Goal: Transaction & Acquisition: Book appointment/travel/reservation

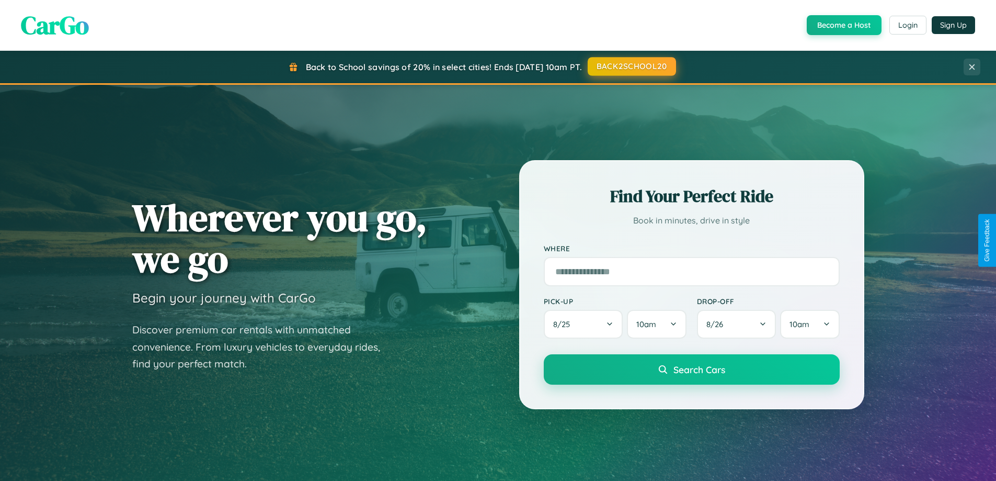
click at [631, 66] on button "BACK2SCHOOL20" at bounding box center [632, 66] width 88 height 19
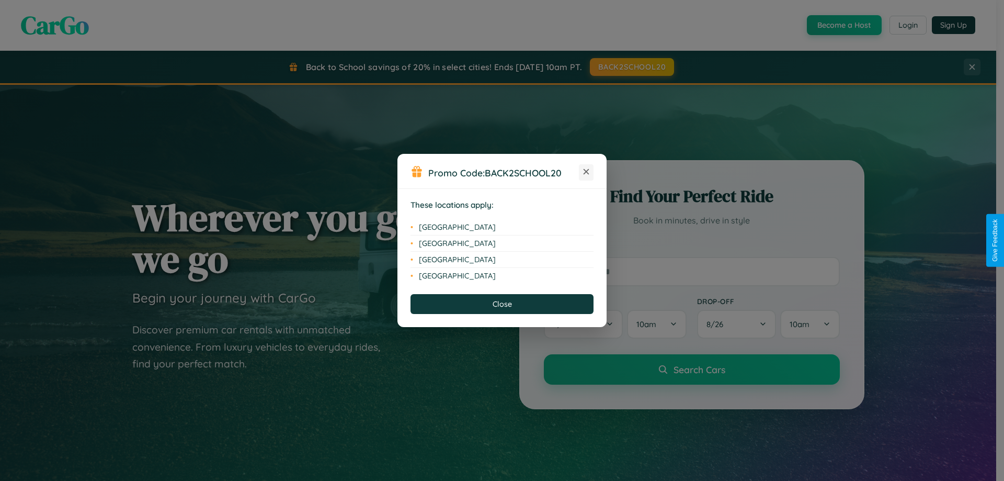
click at [586, 172] on icon at bounding box center [587, 172] width 6 height 6
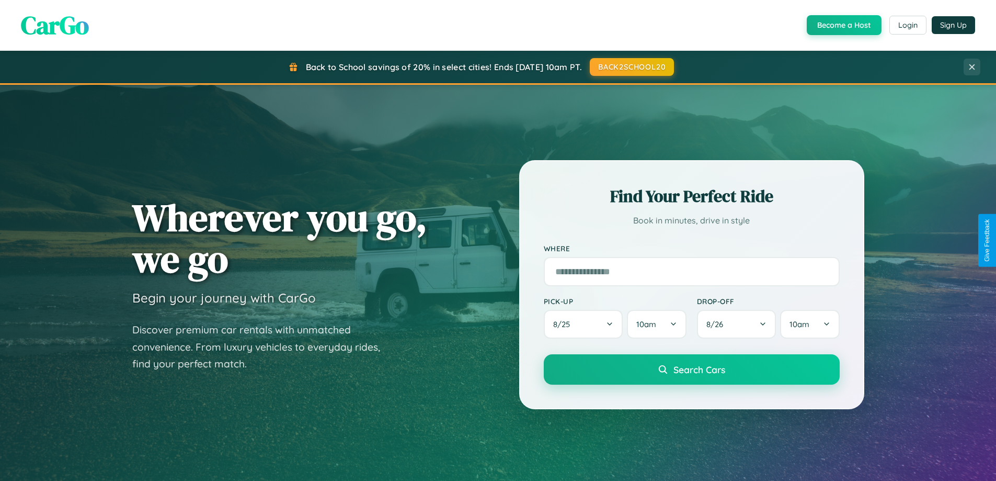
scroll to position [720, 0]
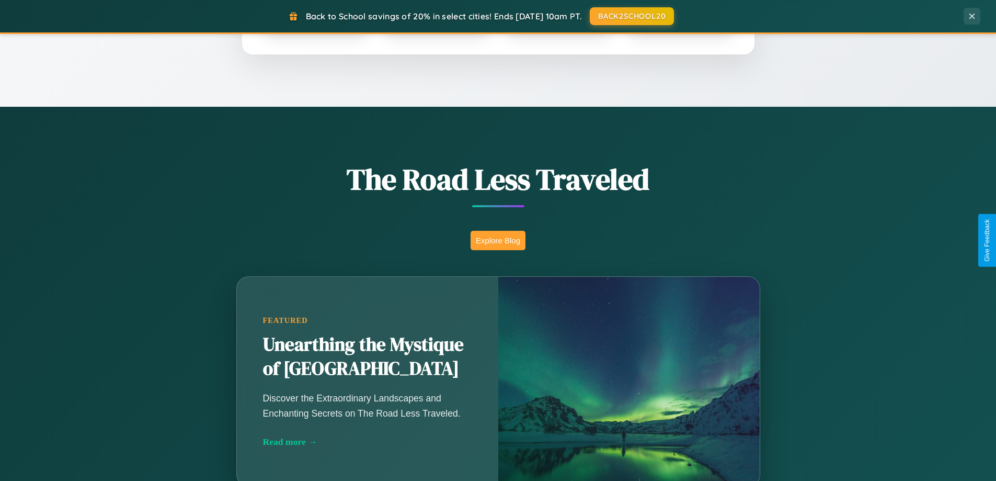
click at [498, 240] on button "Explore Blog" at bounding box center [498, 240] width 55 height 19
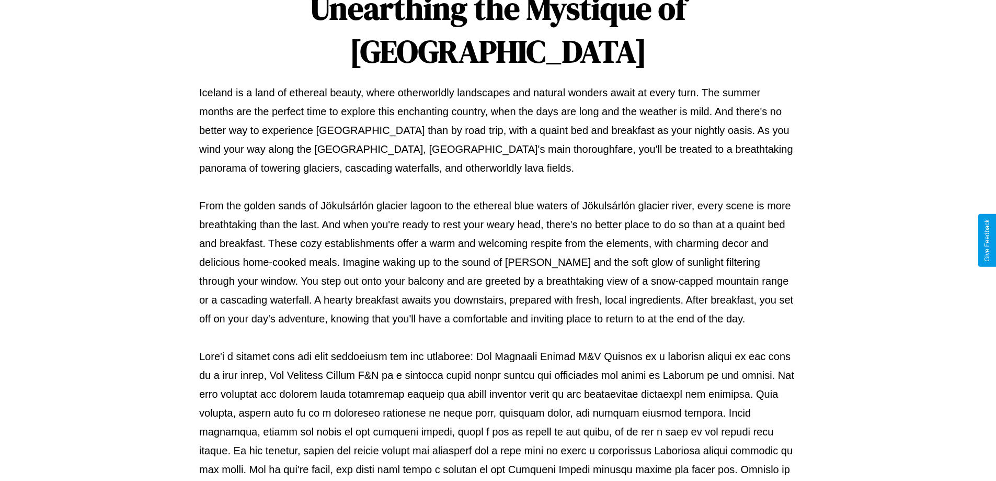
scroll to position [338, 0]
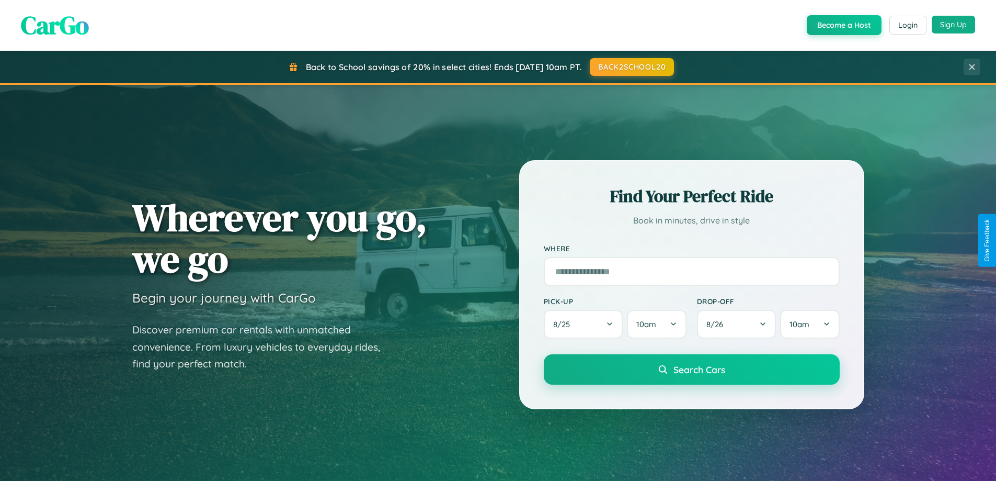
click at [953, 25] on button "Sign Up" at bounding box center [953, 25] width 43 height 18
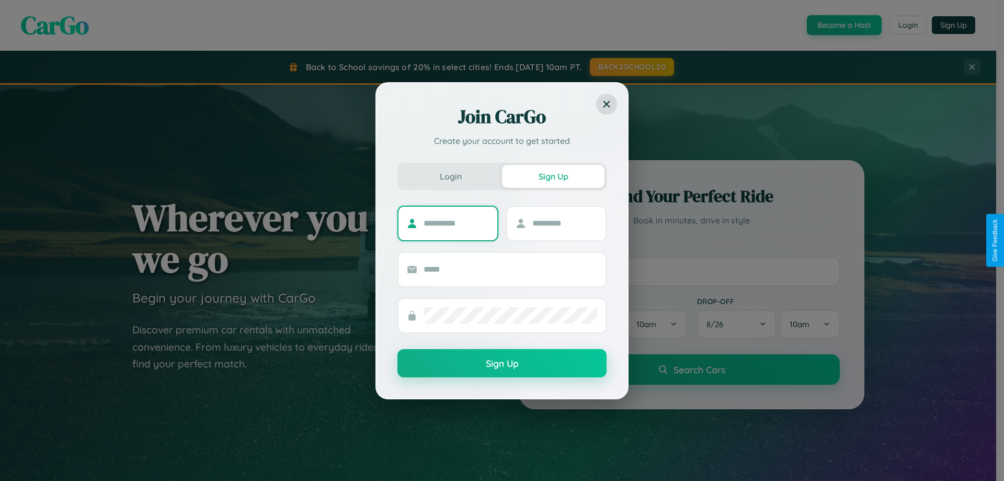
click at [456, 223] on input "text" at bounding box center [456, 223] width 65 height 17
type input "****"
click at [564, 223] on input "text" at bounding box center [564, 223] width 65 height 17
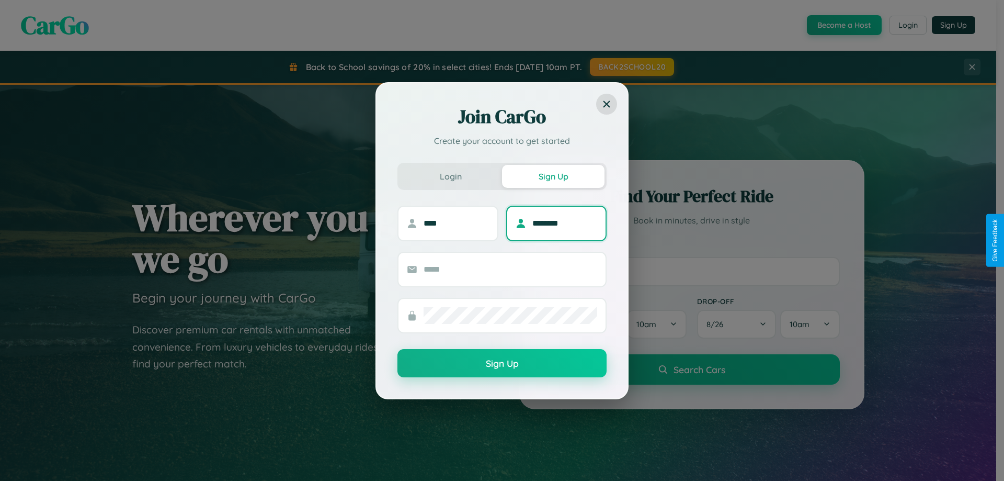
type input "********"
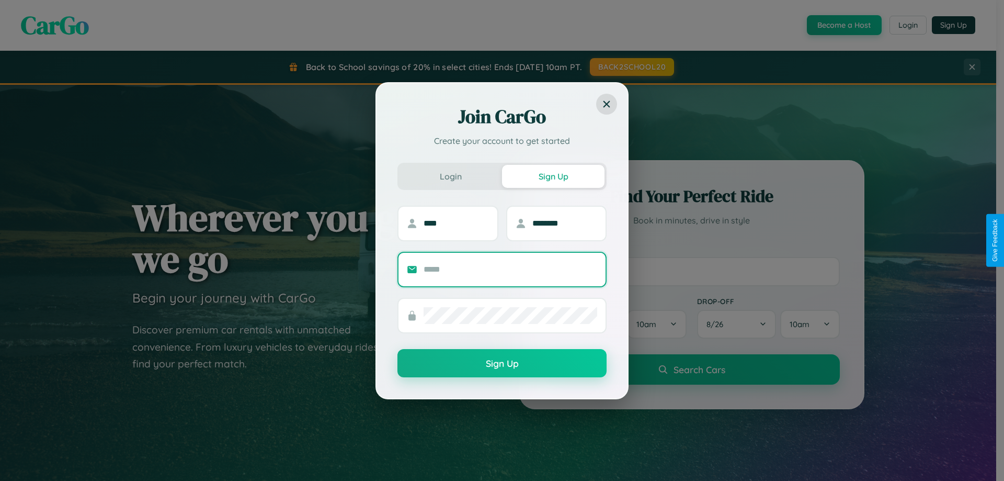
click at [510, 269] on input "text" at bounding box center [511, 269] width 174 height 17
type input "**********"
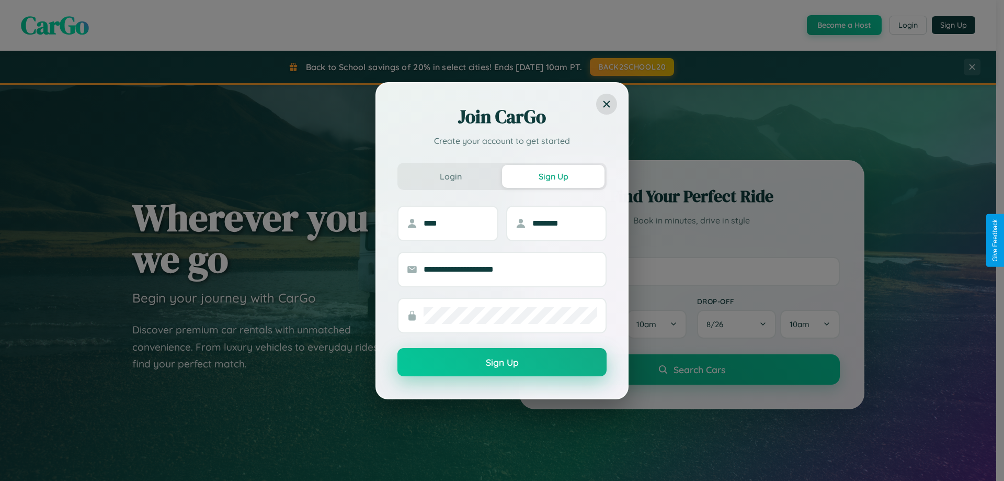
click at [502, 362] on button "Sign Up" at bounding box center [501, 362] width 209 height 28
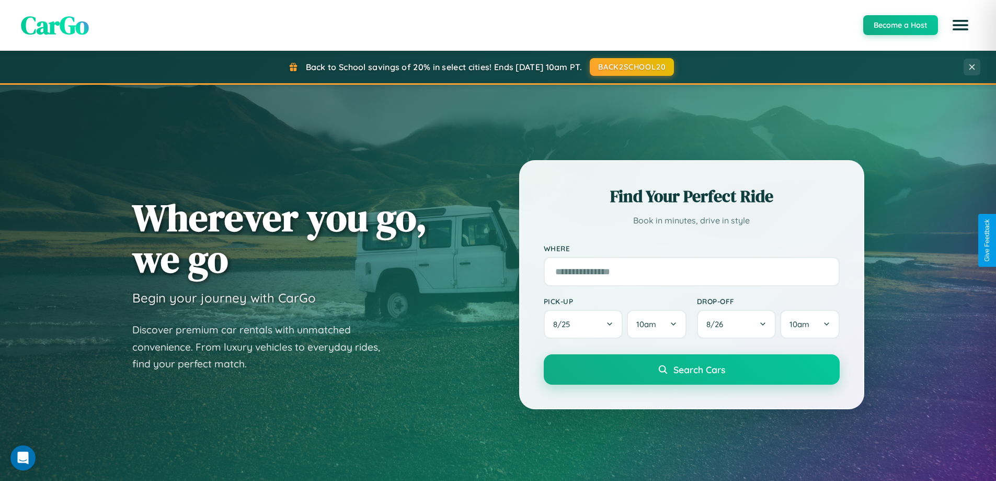
scroll to position [451, 0]
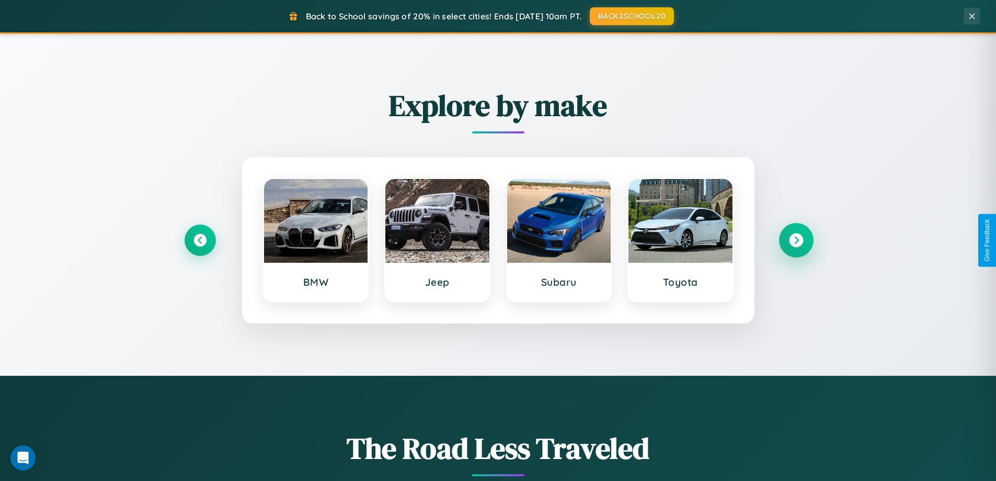
click at [796, 240] on icon at bounding box center [796, 240] width 14 height 14
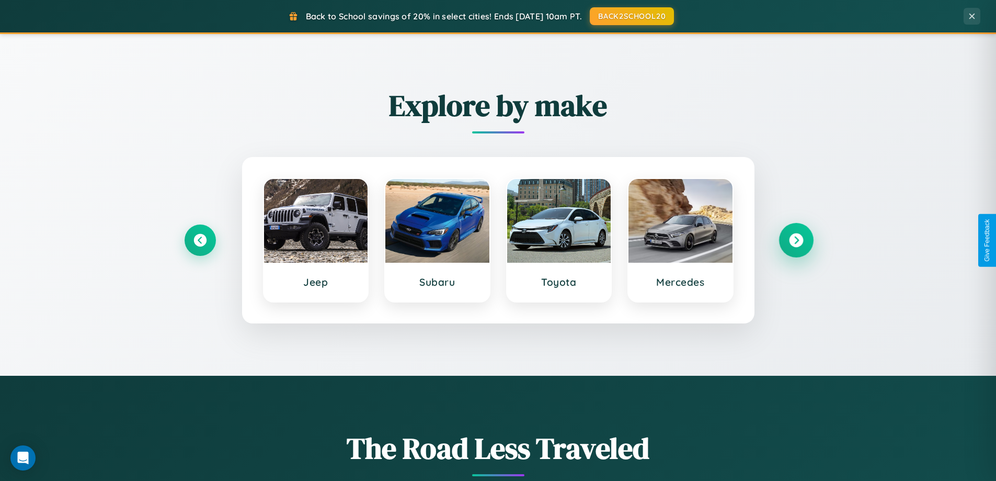
click at [796, 240] on icon at bounding box center [796, 240] width 14 height 14
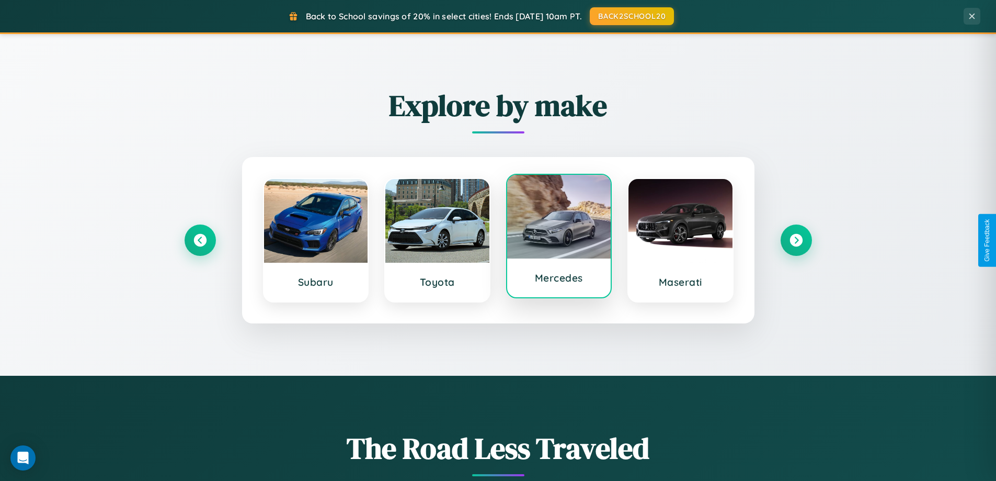
click at [559, 237] on div at bounding box center [559, 217] width 104 height 84
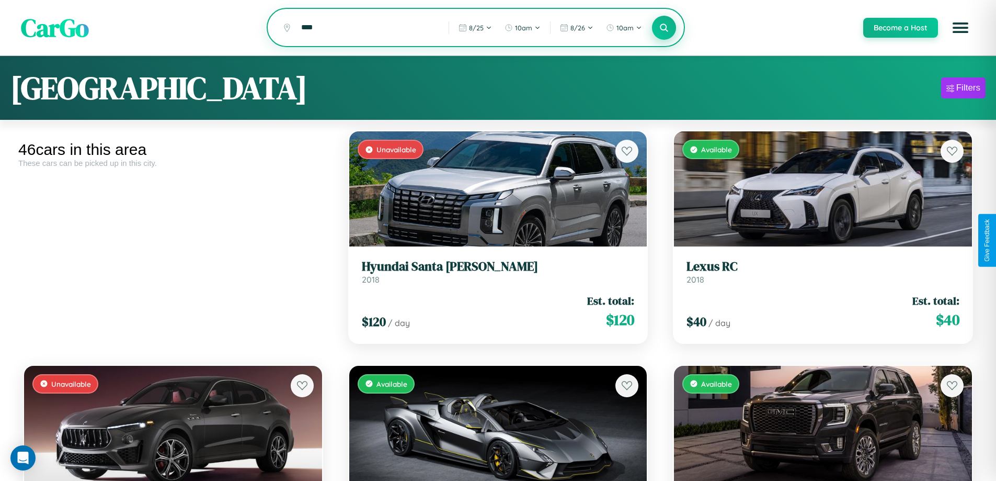
click at [664, 28] on icon at bounding box center [664, 27] width 10 height 10
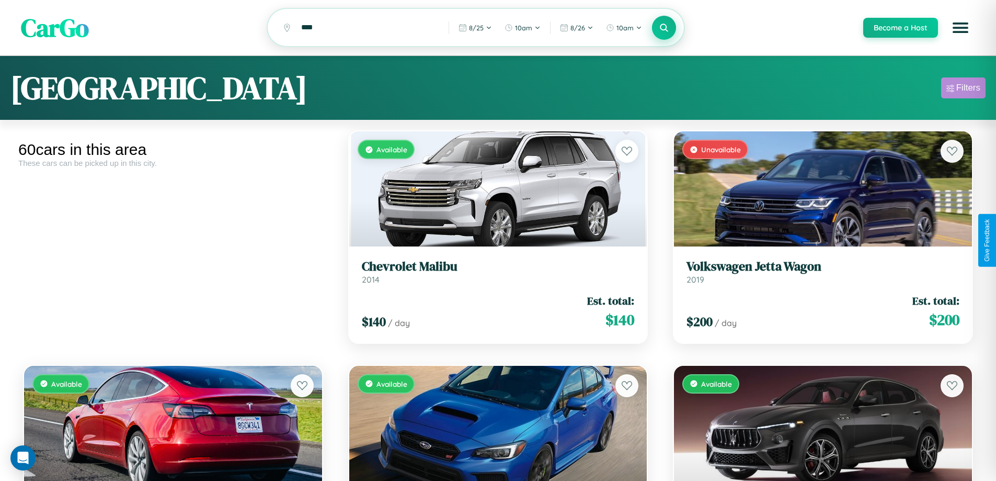
click at [963, 89] on div "Filters" at bounding box center [968, 88] width 24 height 10
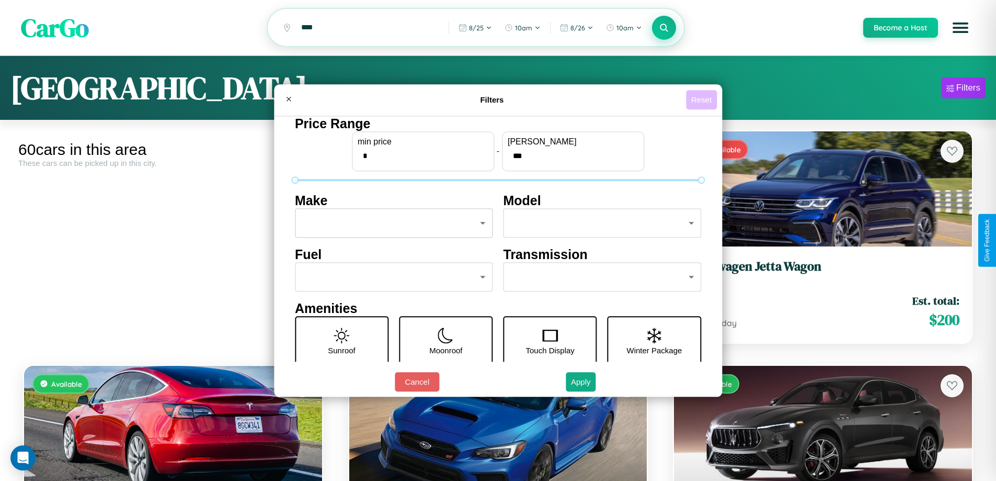
click at [703, 99] on button "Reset" at bounding box center [701, 99] width 31 height 19
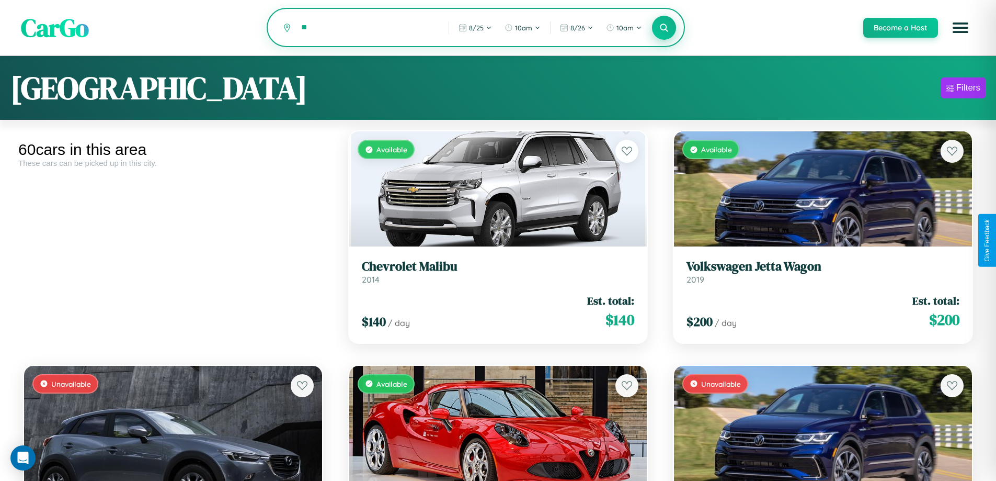
type input "*"
type input "********"
click at [664, 28] on icon at bounding box center [664, 27] width 10 height 10
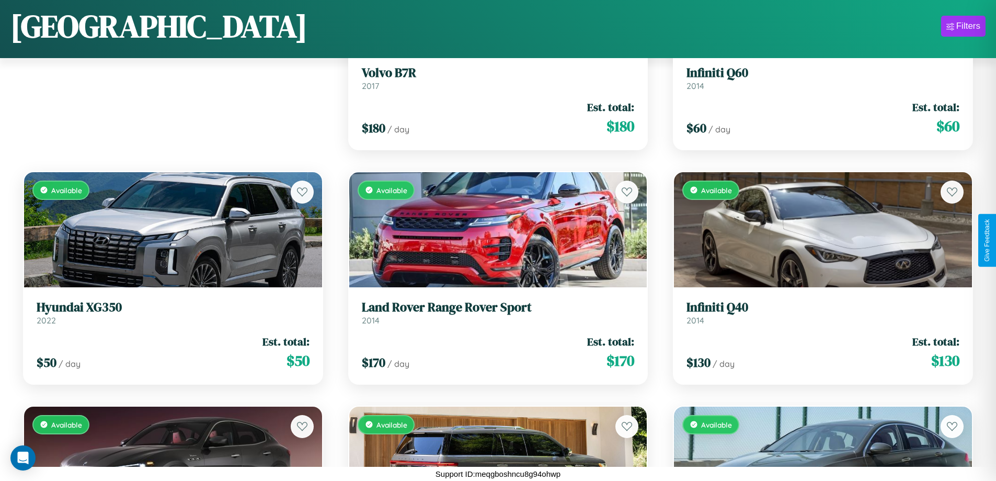
scroll to position [616, 0]
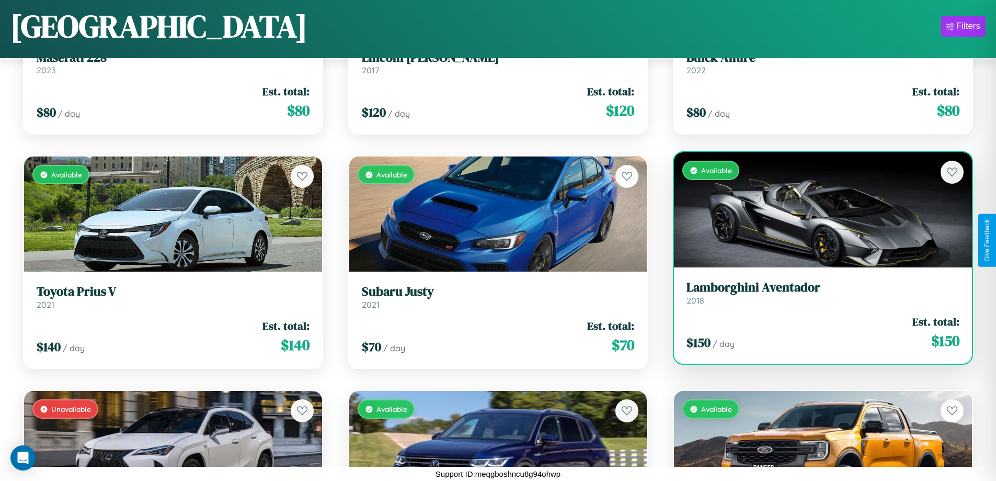
click at [816, 297] on link "Lamborghini Aventador 2018" at bounding box center [823, 293] width 273 height 26
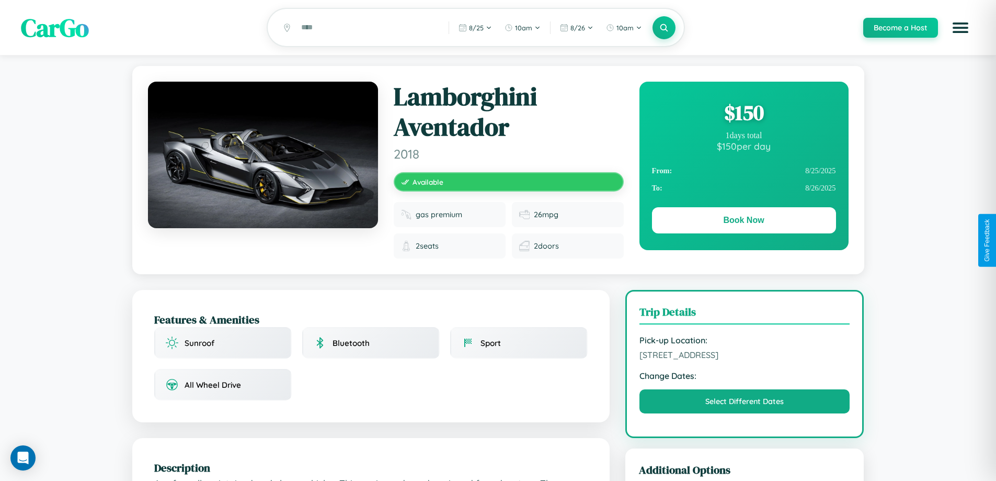
scroll to position [116, 0]
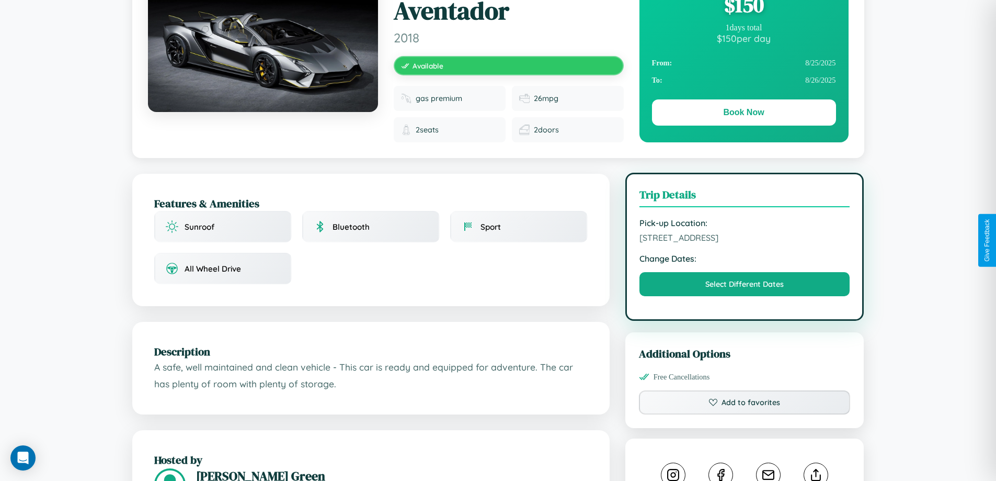
click at [745, 239] on span "3840 High Street Budapest 43017 Hungary" at bounding box center [745, 237] width 211 height 10
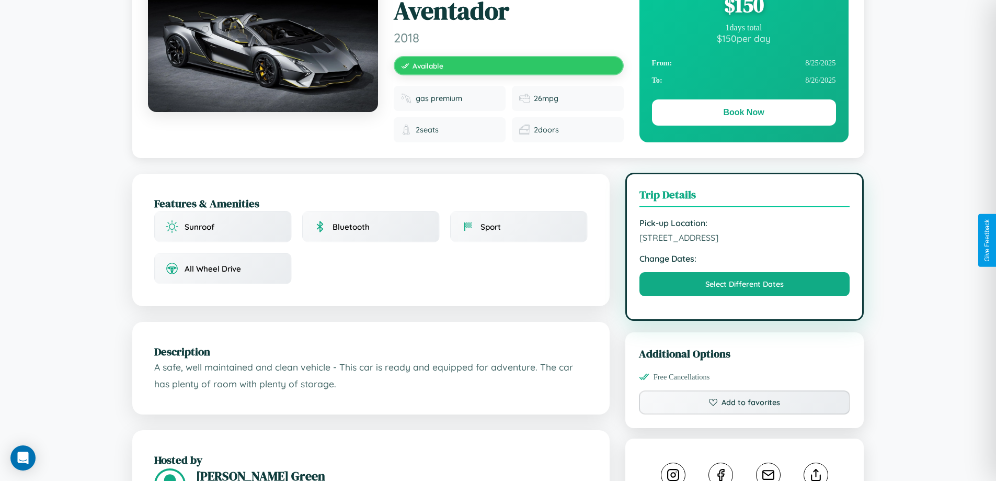
click at [745, 239] on span "3840 High Street Budapest 43017 Hungary" at bounding box center [745, 237] width 211 height 10
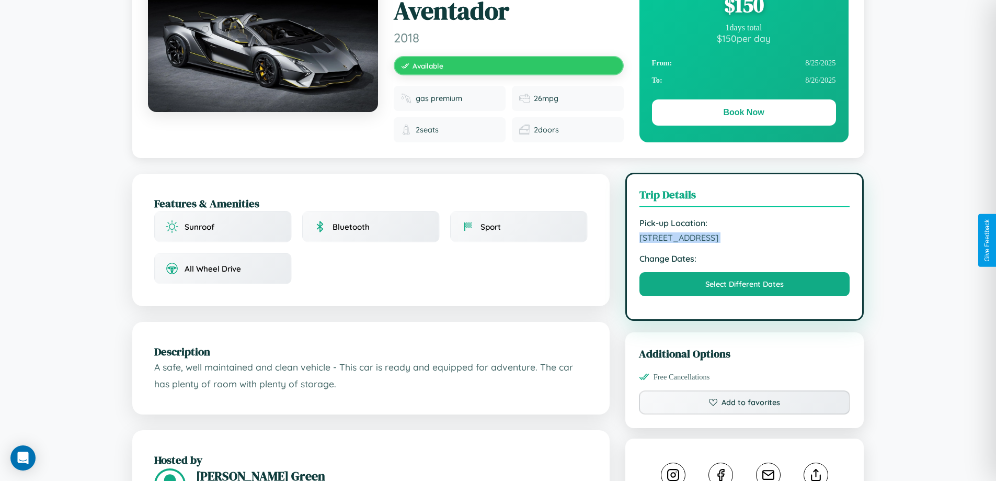
click at [745, 239] on span "3840 High Street Budapest 43017 Hungary" at bounding box center [745, 237] width 211 height 10
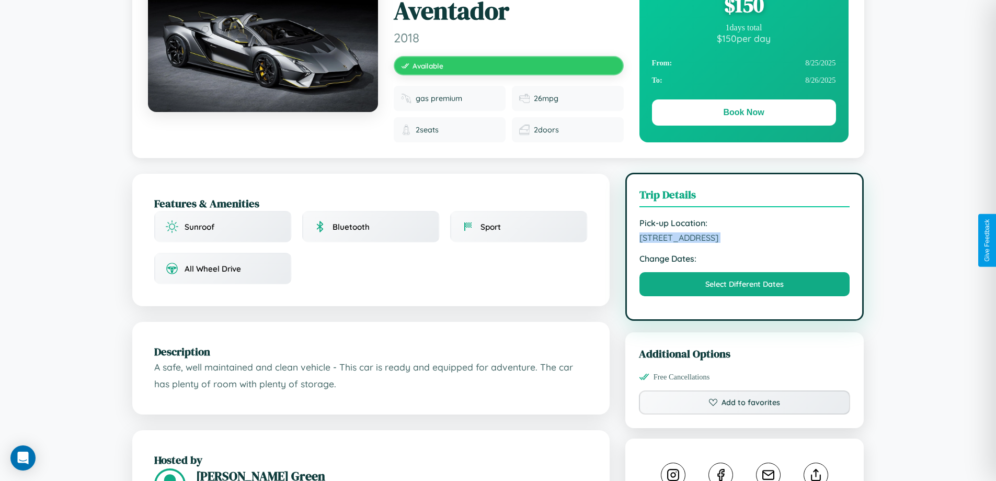
click at [745, 239] on span "3840 High Street Budapest 43017 Hungary" at bounding box center [745, 237] width 211 height 10
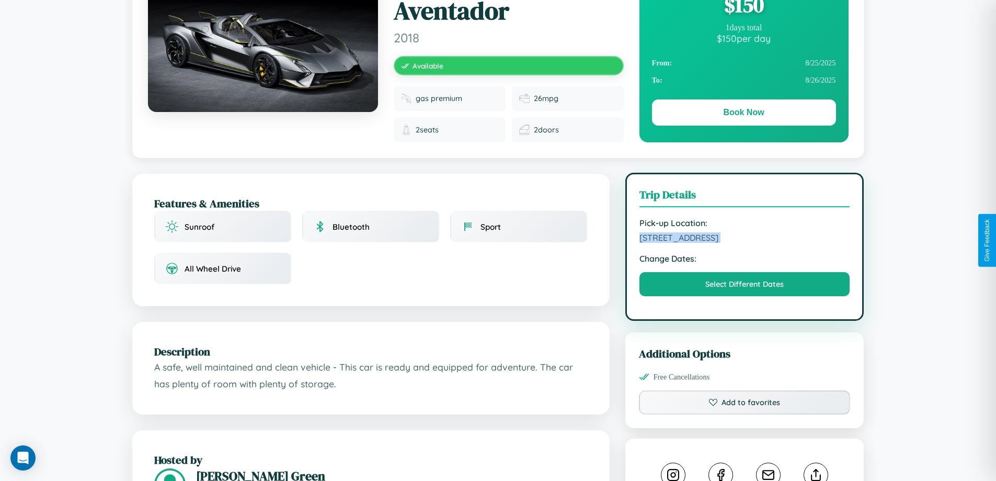
click at [745, 239] on span "3840 High Street Budapest 43017 Hungary" at bounding box center [745, 237] width 211 height 10
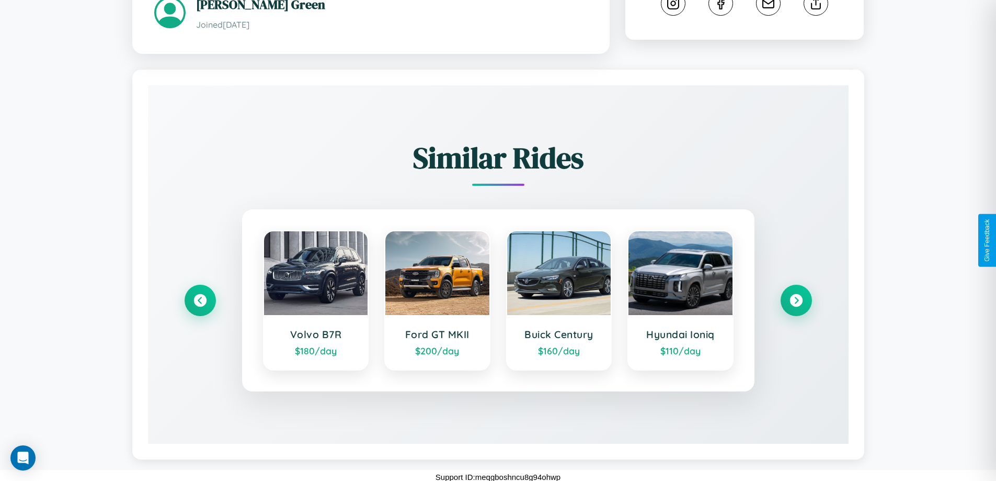
scroll to position [592, 0]
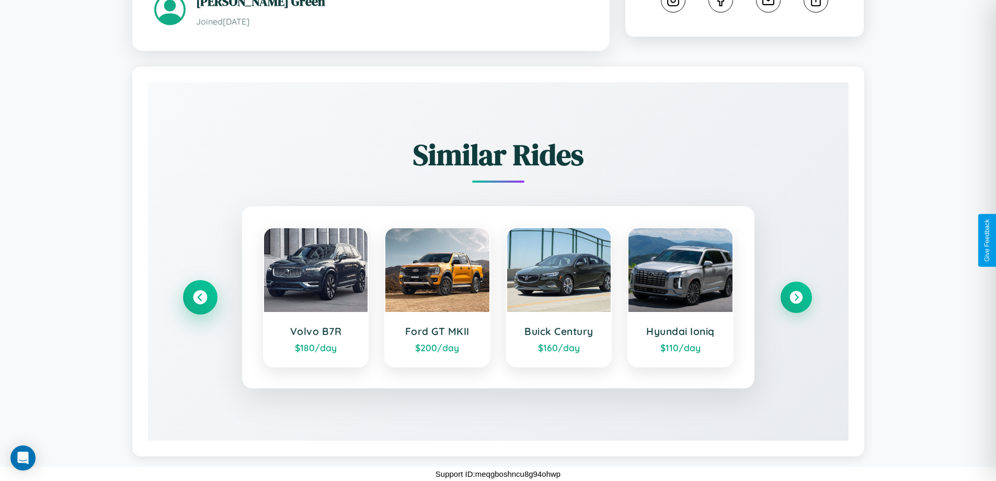
click at [200, 297] on icon at bounding box center [200, 297] width 14 height 14
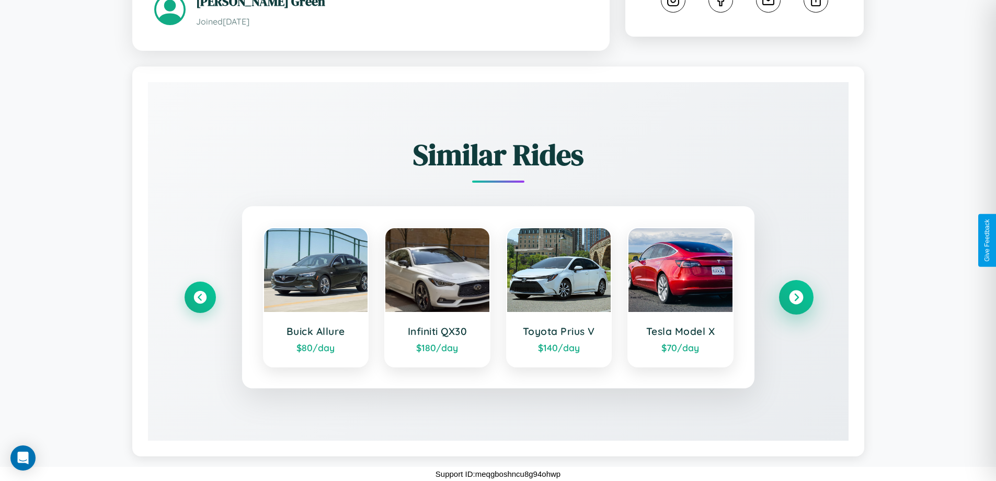
click at [796, 297] on icon at bounding box center [796, 297] width 14 height 14
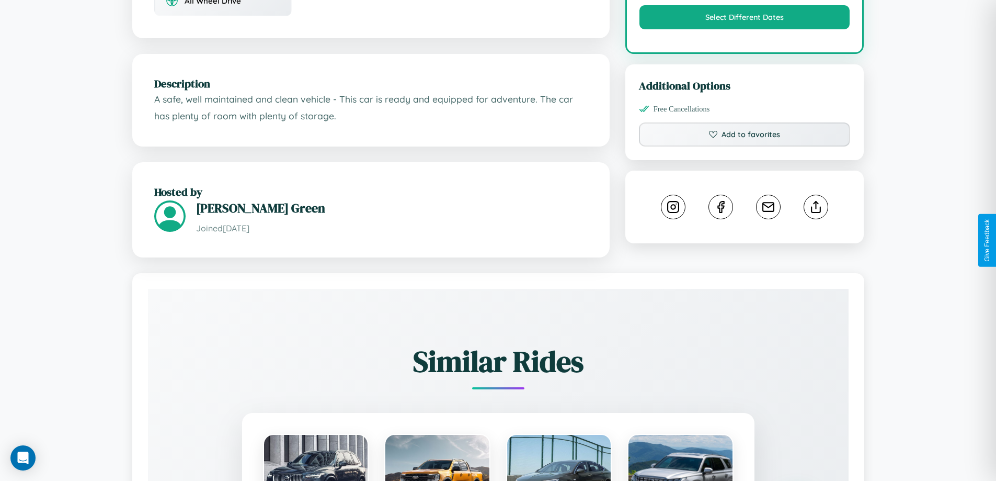
scroll to position [352, 0]
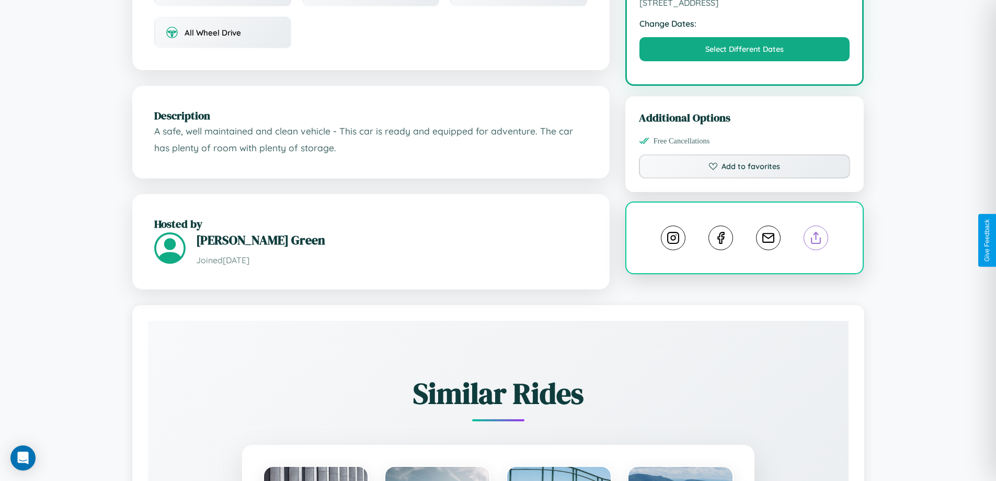
click at [816, 239] on line at bounding box center [816, 235] width 0 height 7
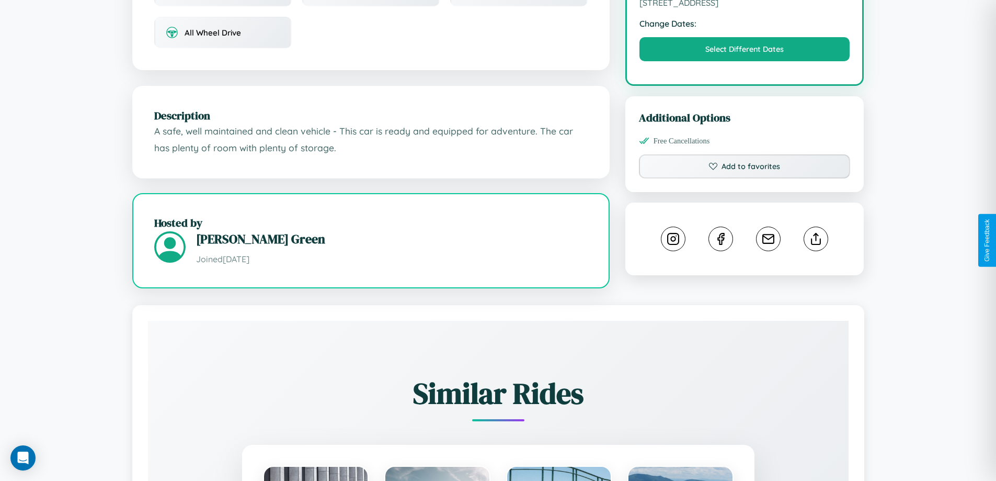
scroll to position [351, 0]
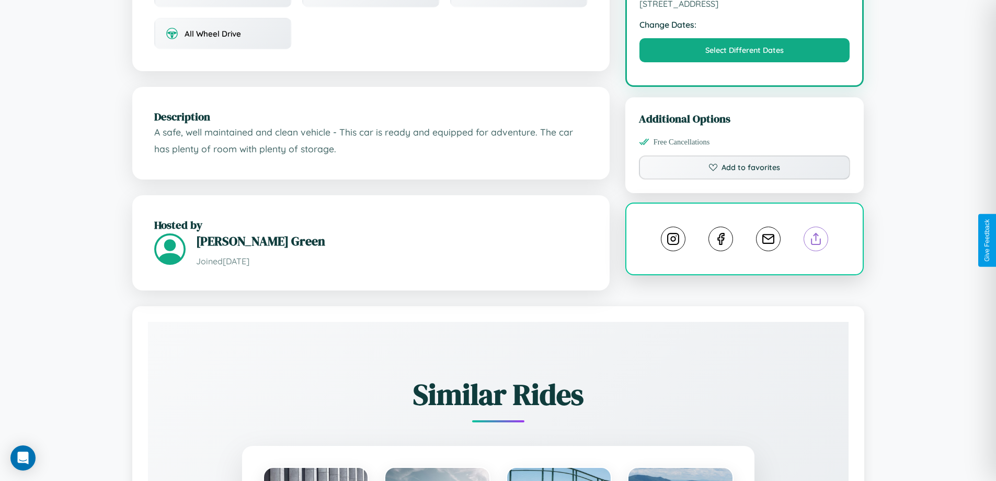
click at [816, 240] on line at bounding box center [816, 236] width 0 height 7
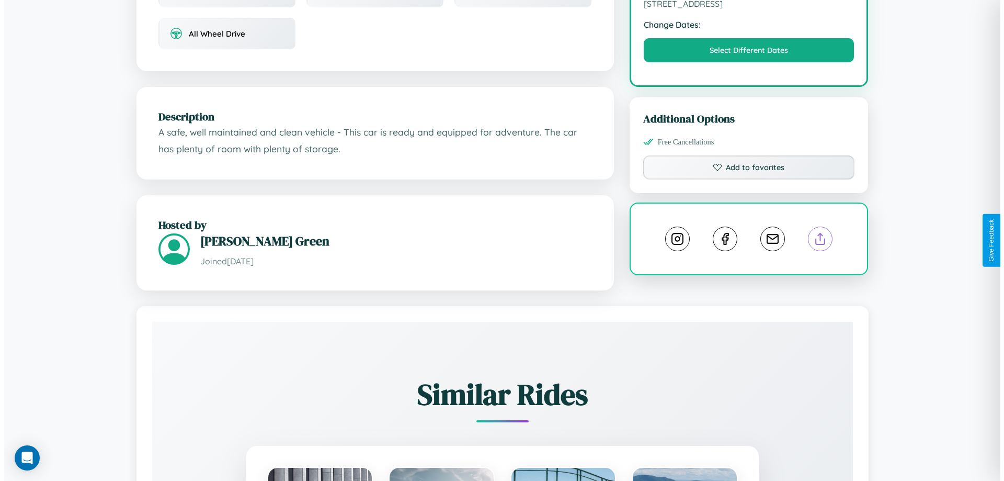
scroll to position [0, 0]
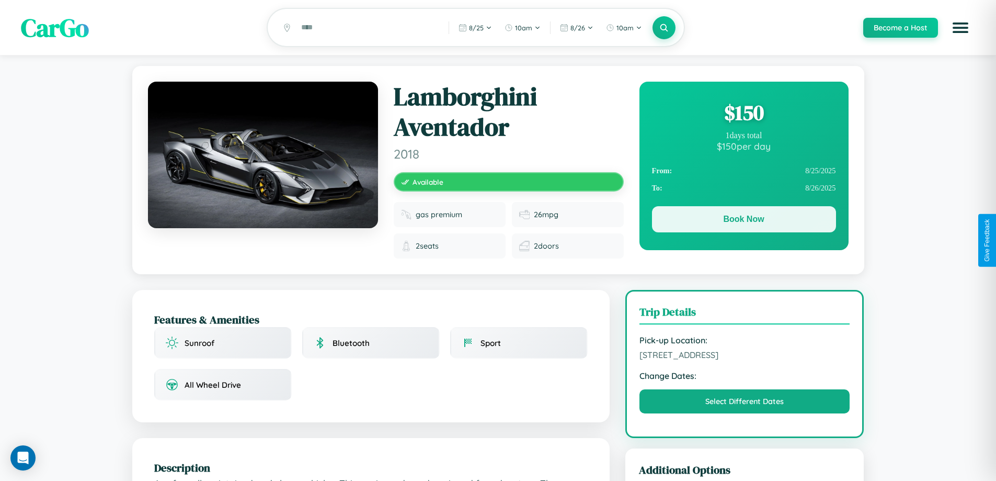
click at [744, 221] on button "Book Now" at bounding box center [744, 219] width 184 height 26
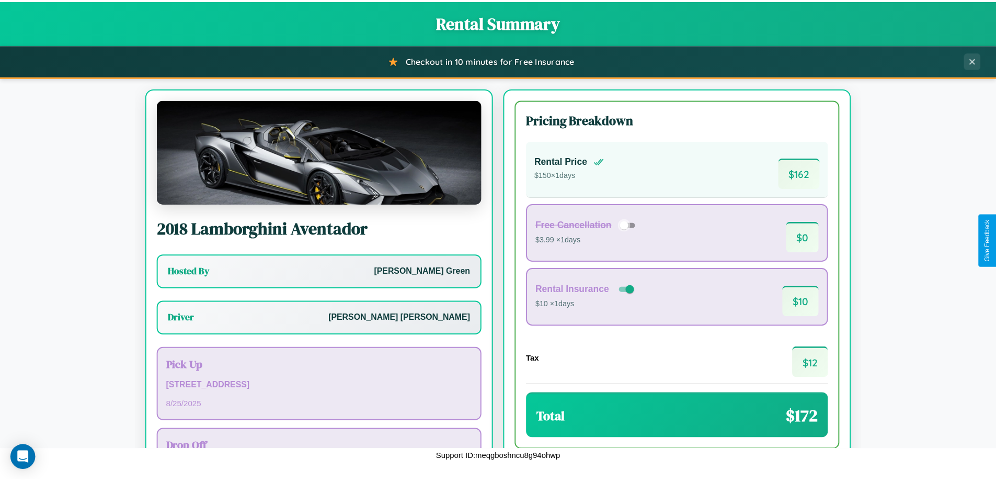
scroll to position [75, 0]
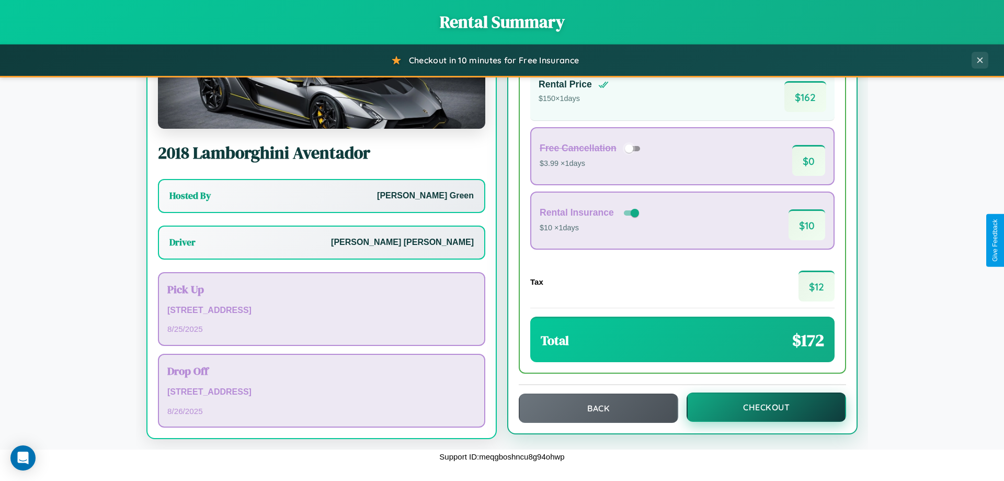
click at [759, 407] on button "Checkout" at bounding box center [766, 406] width 159 height 29
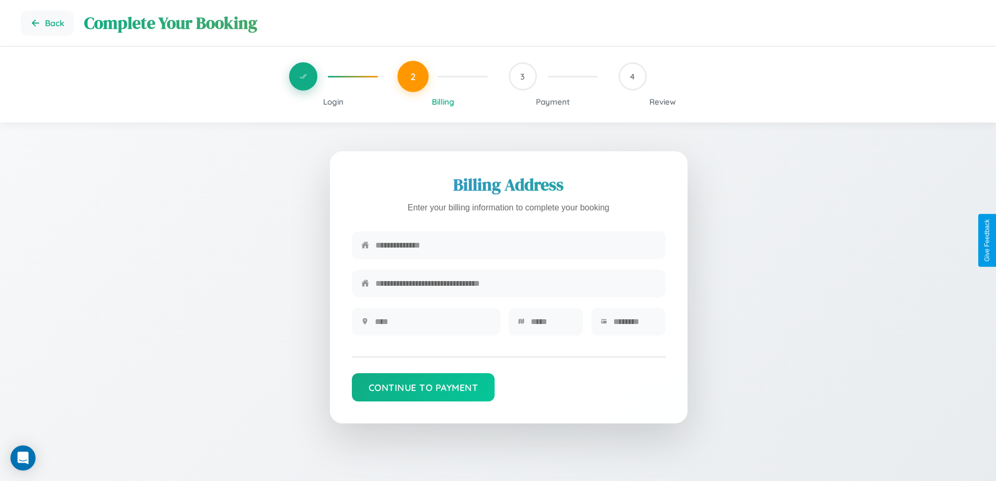
click at [516, 247] on input "text" at bounding box center [515, 245] width 281 height 26
type input "**********"
click at [432, 325] on input "text" at bounding box center [433, 322] width 116 height 26
type input "********"
click at [552, 325] on input "text" at bounding box center [552, 322] width 43 height 26
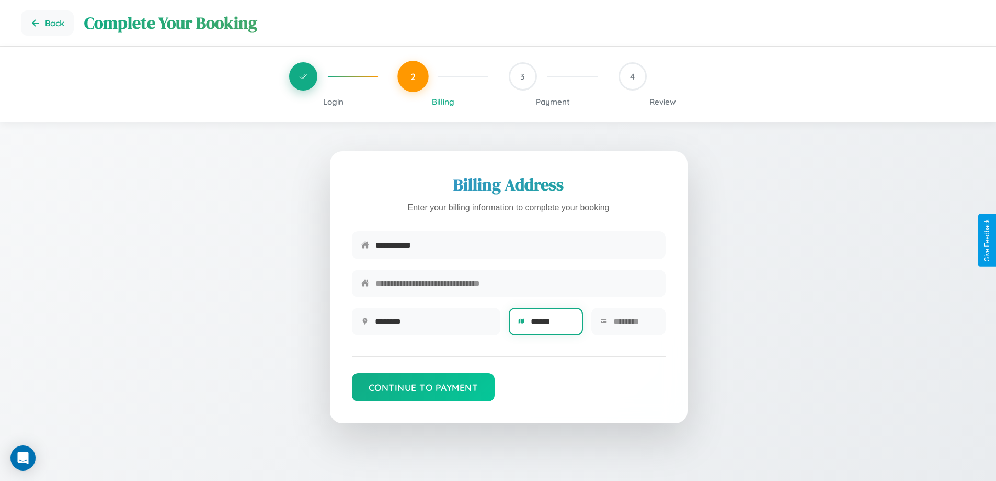
type input "******"
click at [634, 325] on input "text" at bounding box center [634, 322] width 43 height 26
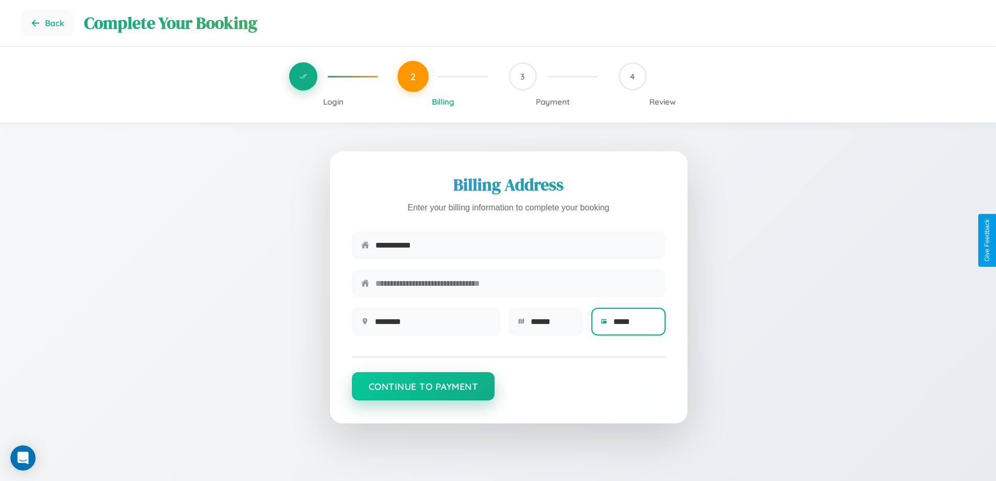
type input "*****"
click at [423, 391] on button "Continue to Payment" at bounding box center [423, 386] width 143 height 28
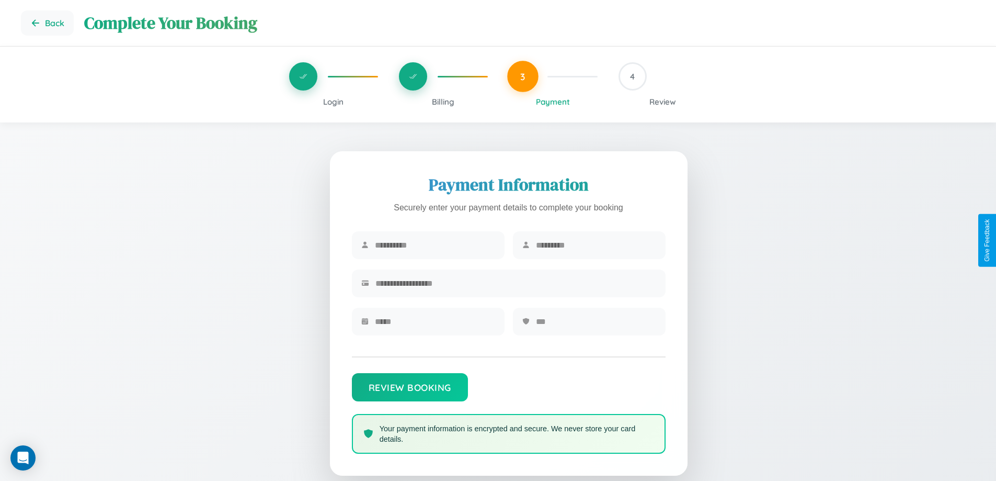
click at [435, 245] on input "text" at bounding box center [435, 245] width 120 height 26
type input "********"
click at [596, 245] on input "text" at bounding box center [596, 245] width 120 height 26
type input "*****"
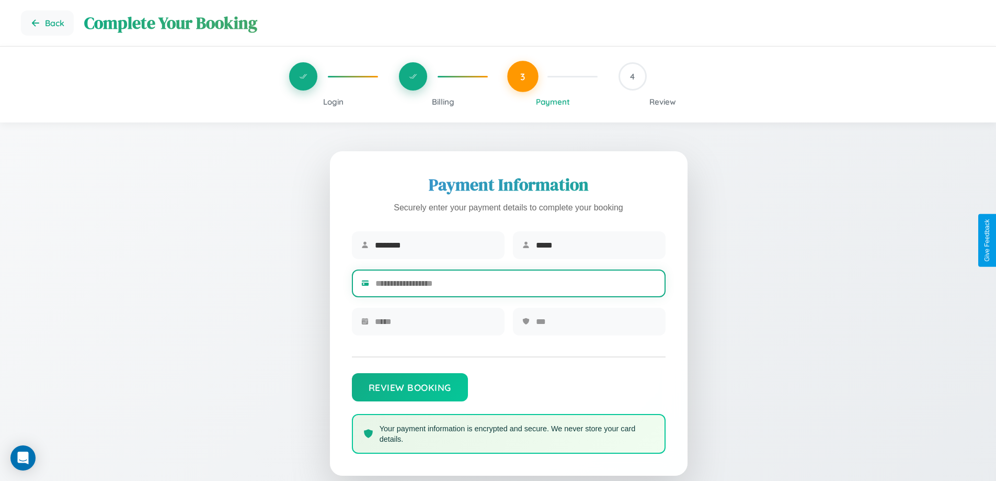
click at [516, 285] on input "text" at bounding box center [515, 283] width 281 height 26
type input "**********"
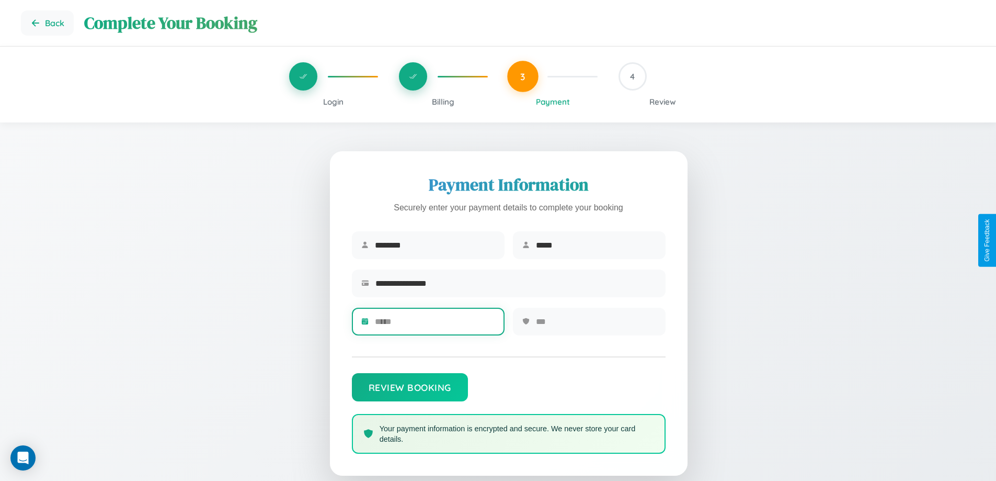
click at [435, 325] on input "text" at bounding box center [435, 322] width 120 height 26
type input "*****"
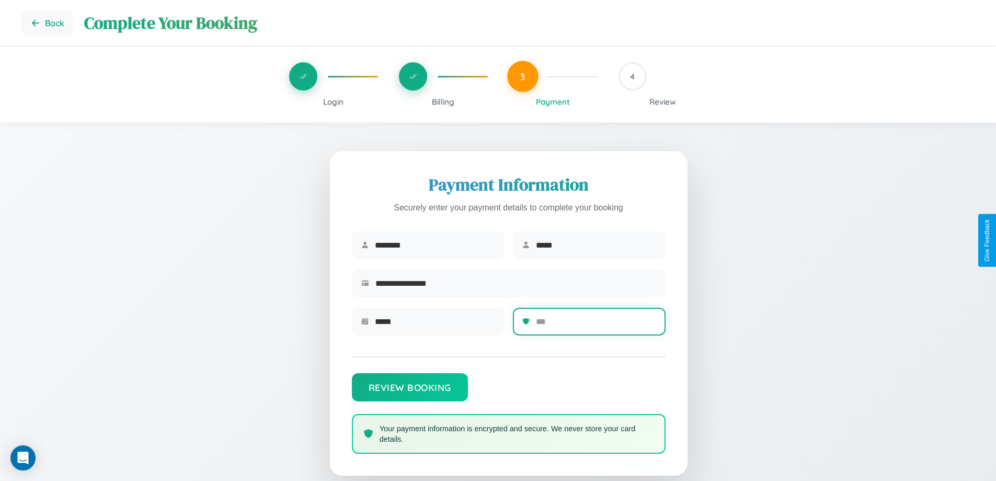
click at [596, 325] on input "text" at bounding box center [596, 322] width 120 height 26
type input "***"
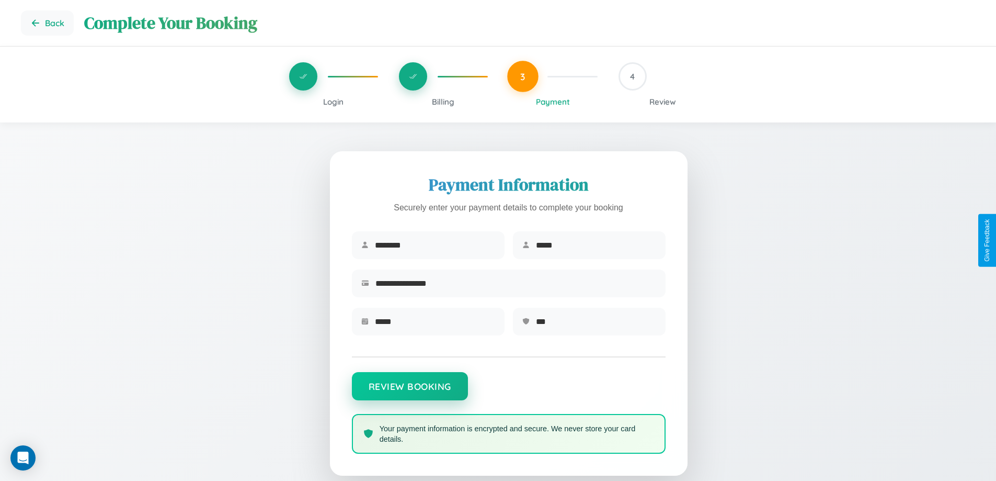
click at [409, 391] on button "Review Booking" at bounding box center [410, 386] width 116 height 28
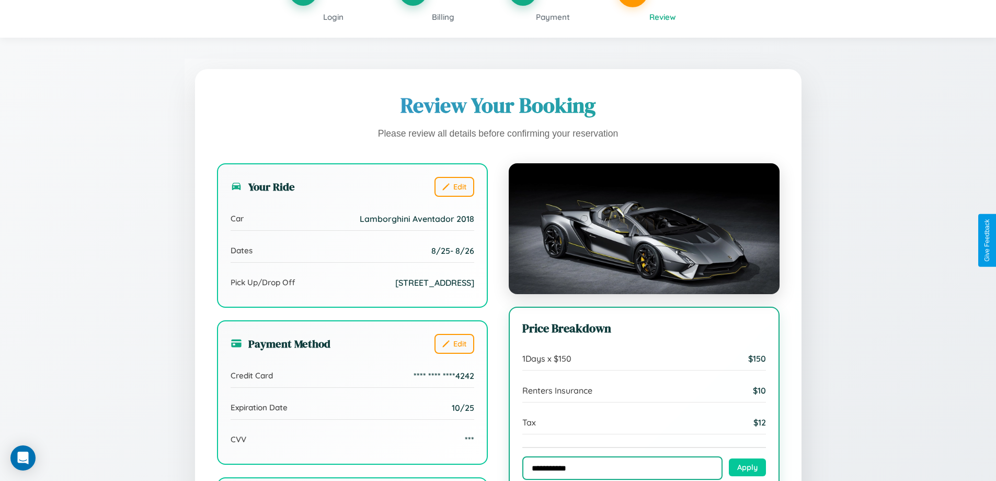
type input "**********"
click at [747, 468] on button "Apply" at bounding box center [747, 467] width 37 height 18
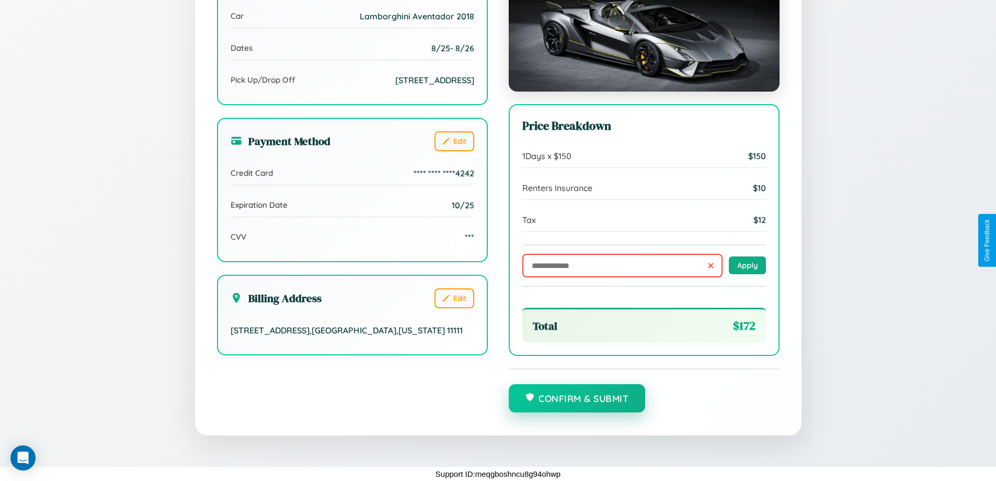
click at [577, 398] on button "Confirm & Submit" at bounding box center [577, 398] width 137 height 28
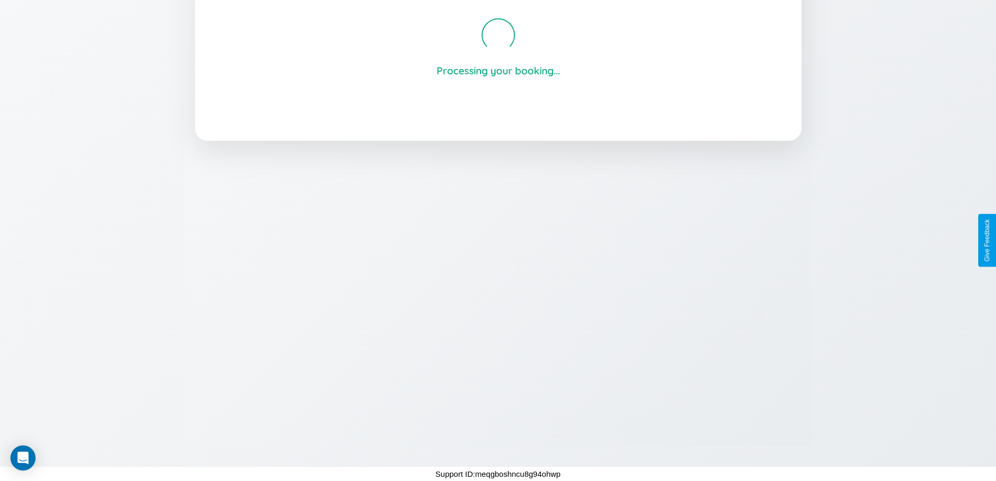
scroll to position [199, 0]
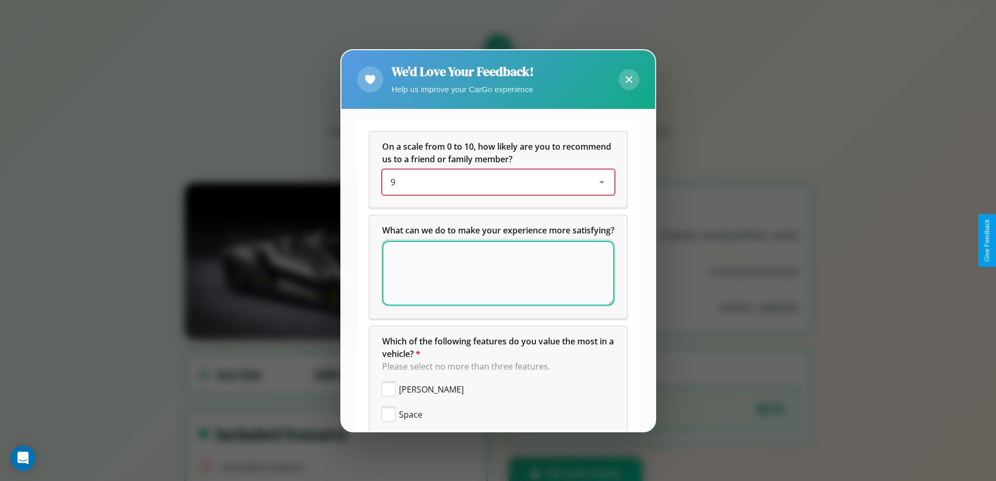
click at [494, 182] on div "9" at bounding box center [490, 182] width 199 height 13
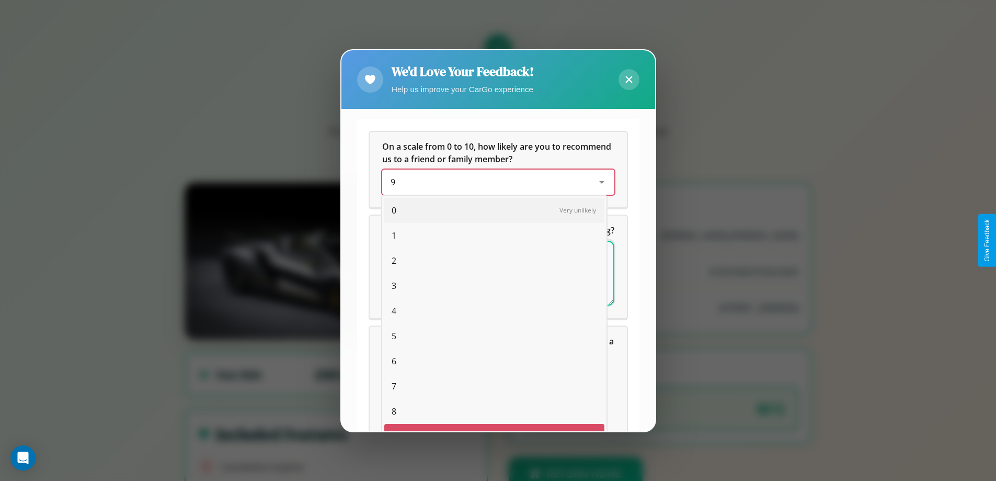
scroll to position [18, 43]
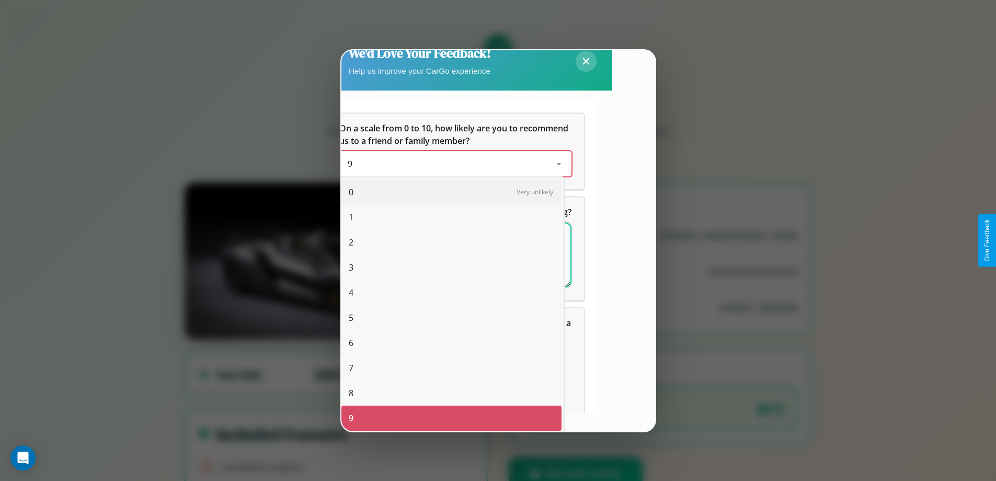
click at [351, 217] on span "1" at bounding box center [351, 217] width 5 height 13
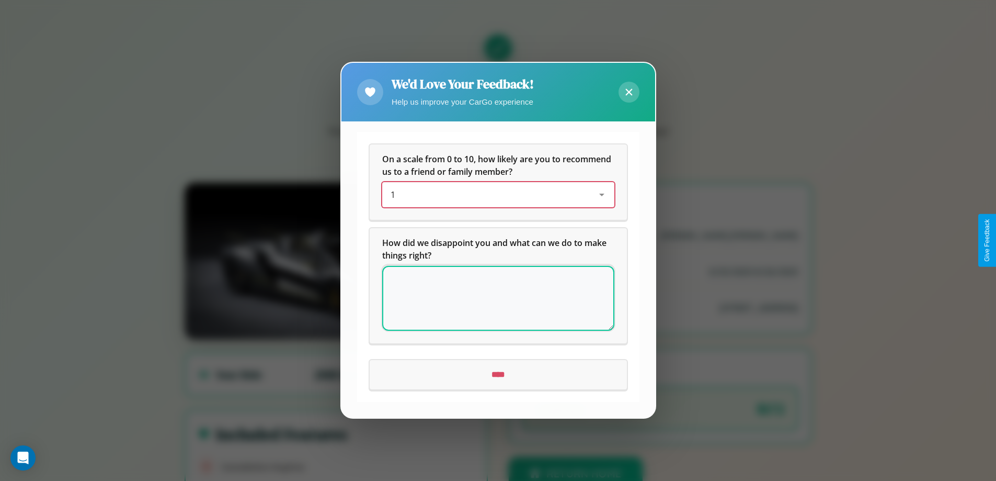
scroll to position [0, 0]
click at [629, 92] on icon at bounding box center [628, 92] width 7 height 7
